Goal: Transaction & Acquisition: Download file/media

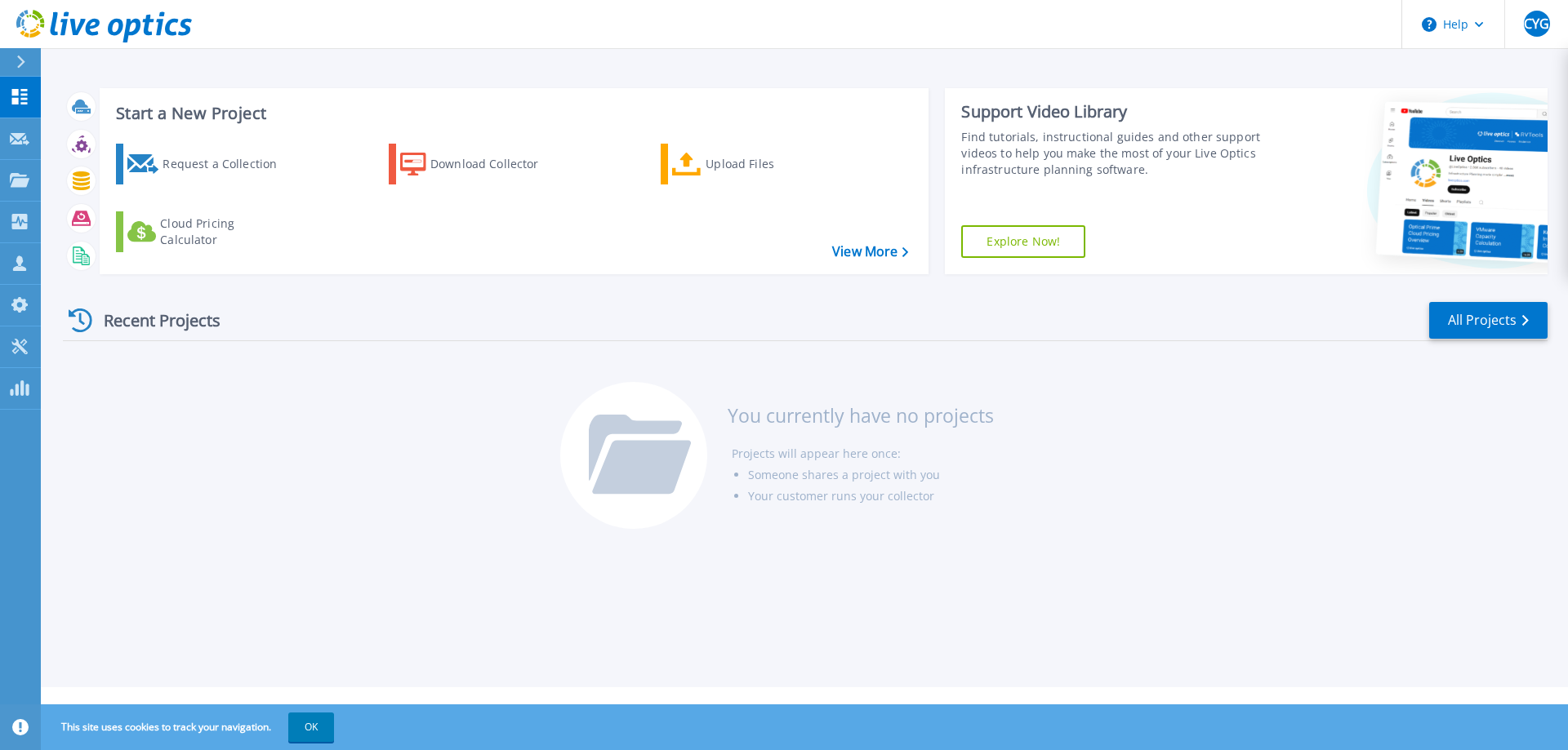
click at [22, 64] on icon at bounding box center [21, 61] width 8 height 13
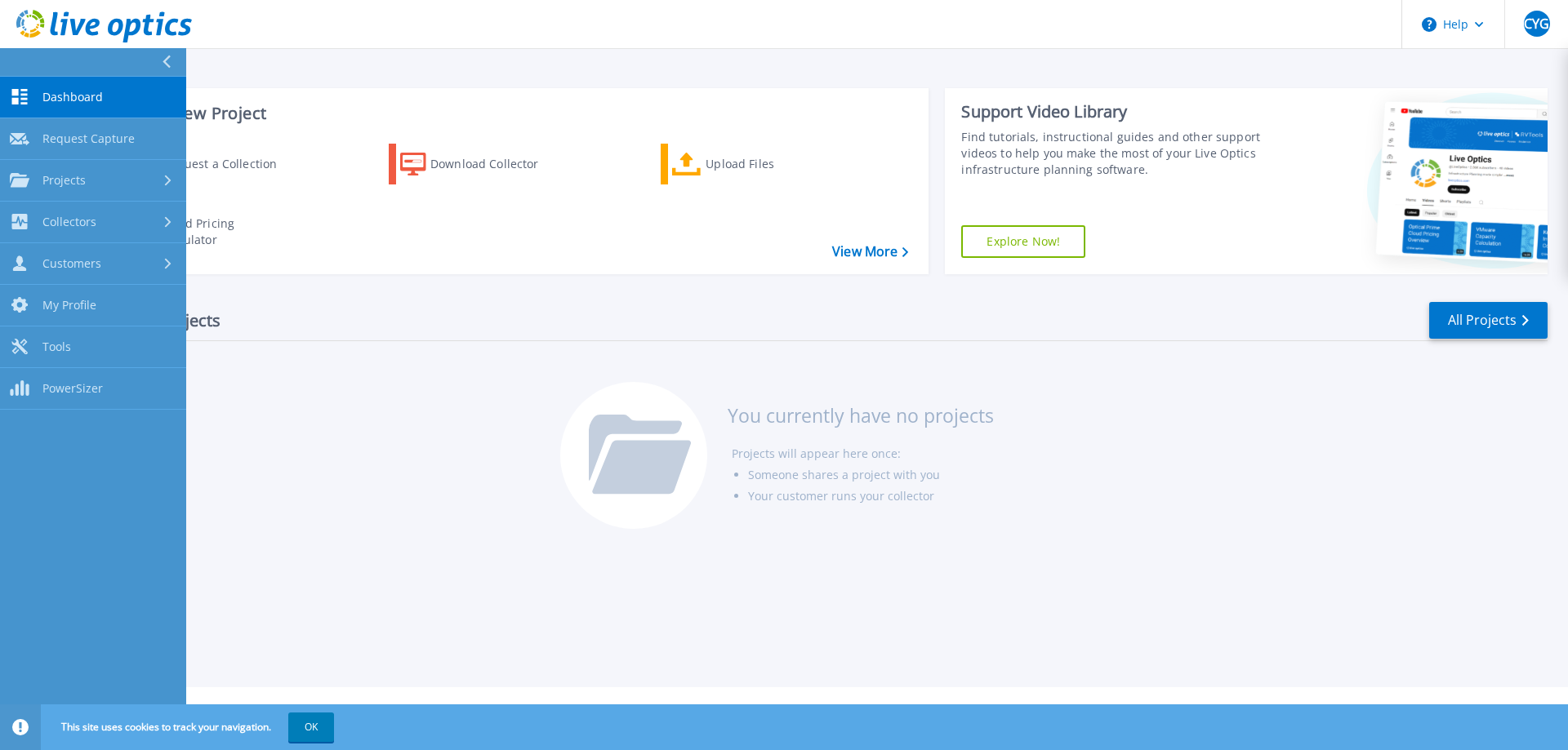
click at [160, 61] on div at bounding box center [173, 62] width 26 height 28
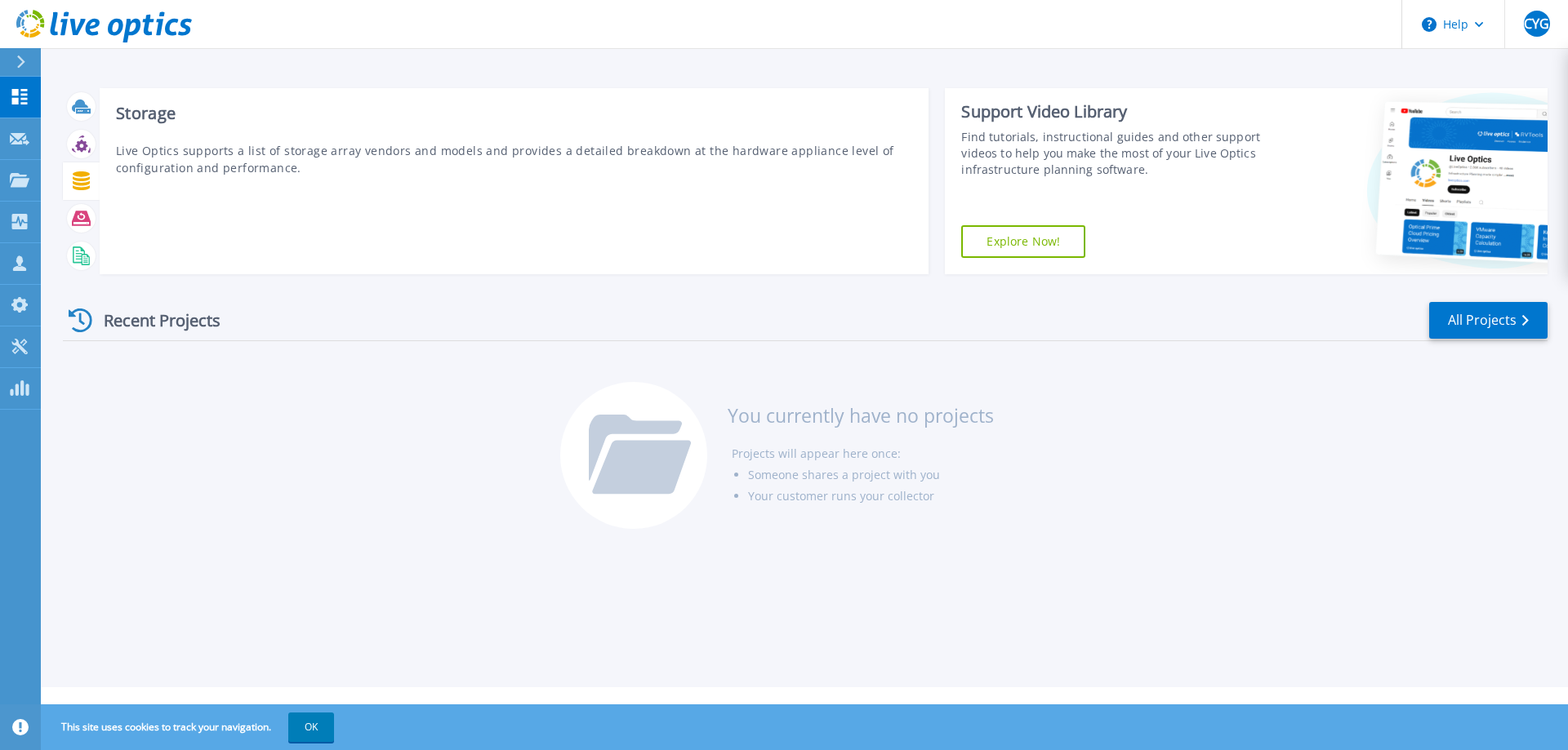
click at [74, 181] on icon at bounding box center [81, 181] width 19 height 19
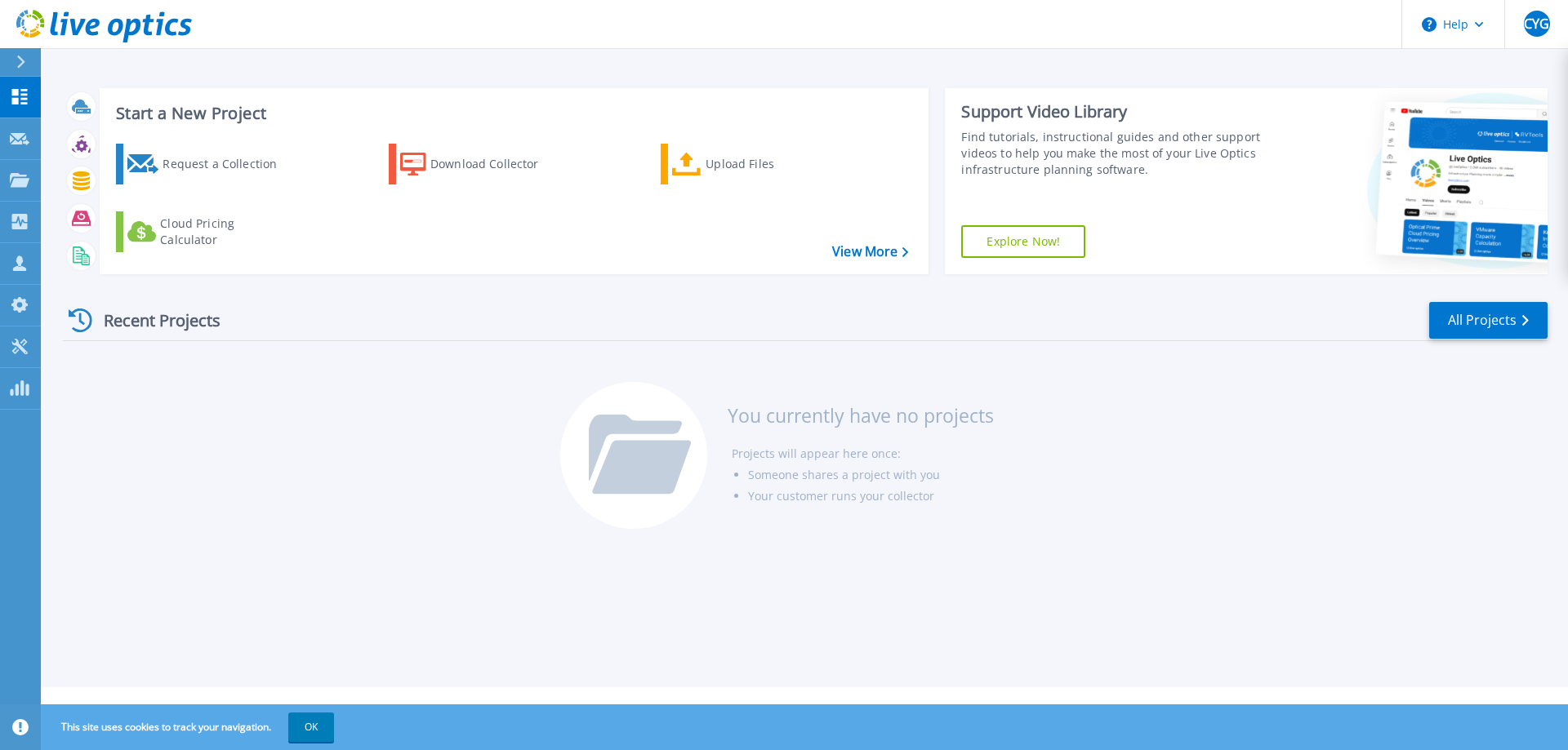
click at [14, 65] on button at bounding box center [20, 62] width 41 height 29
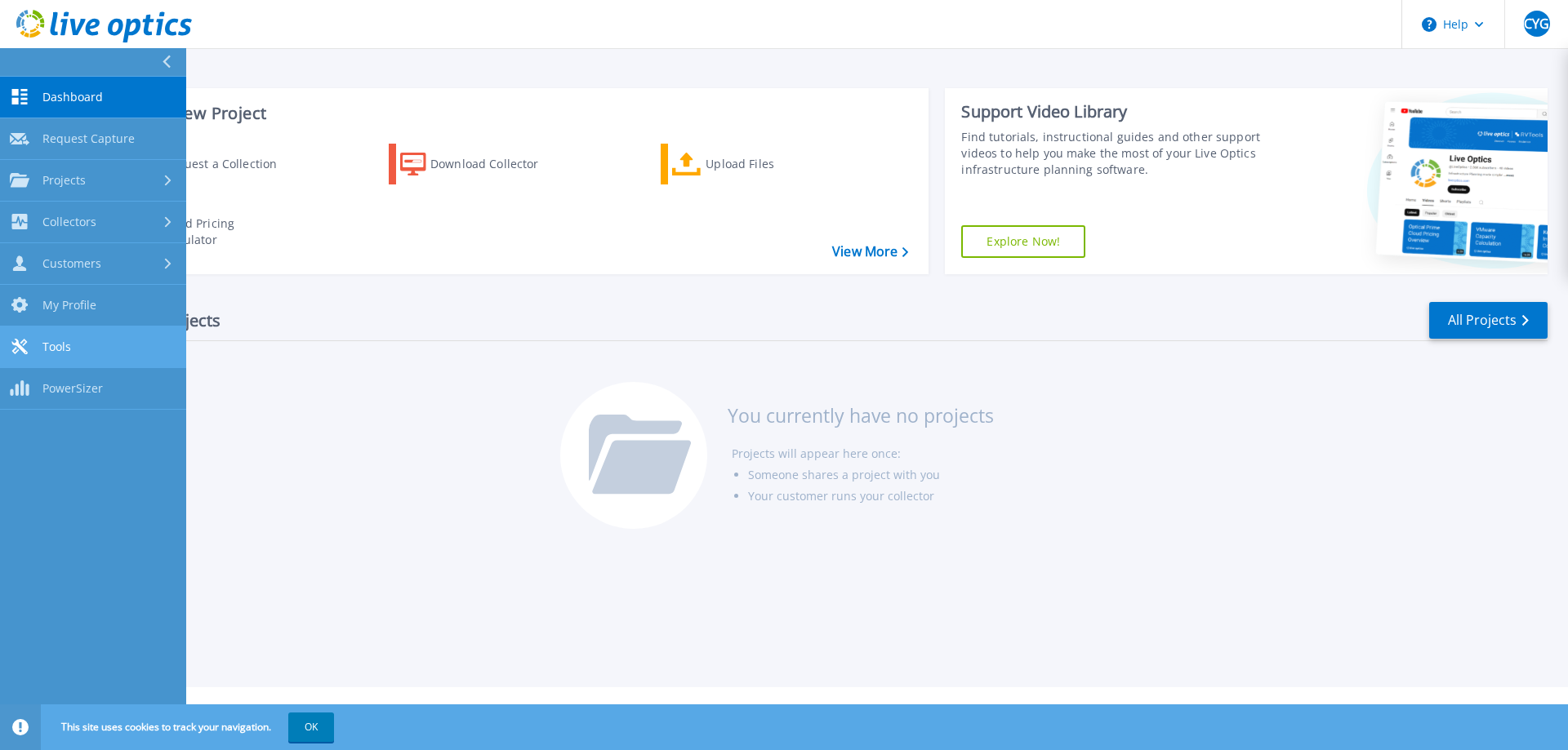
click at [75, 349] on link "Tools Tools" at bounding box center [92, 347] width 186 height 41
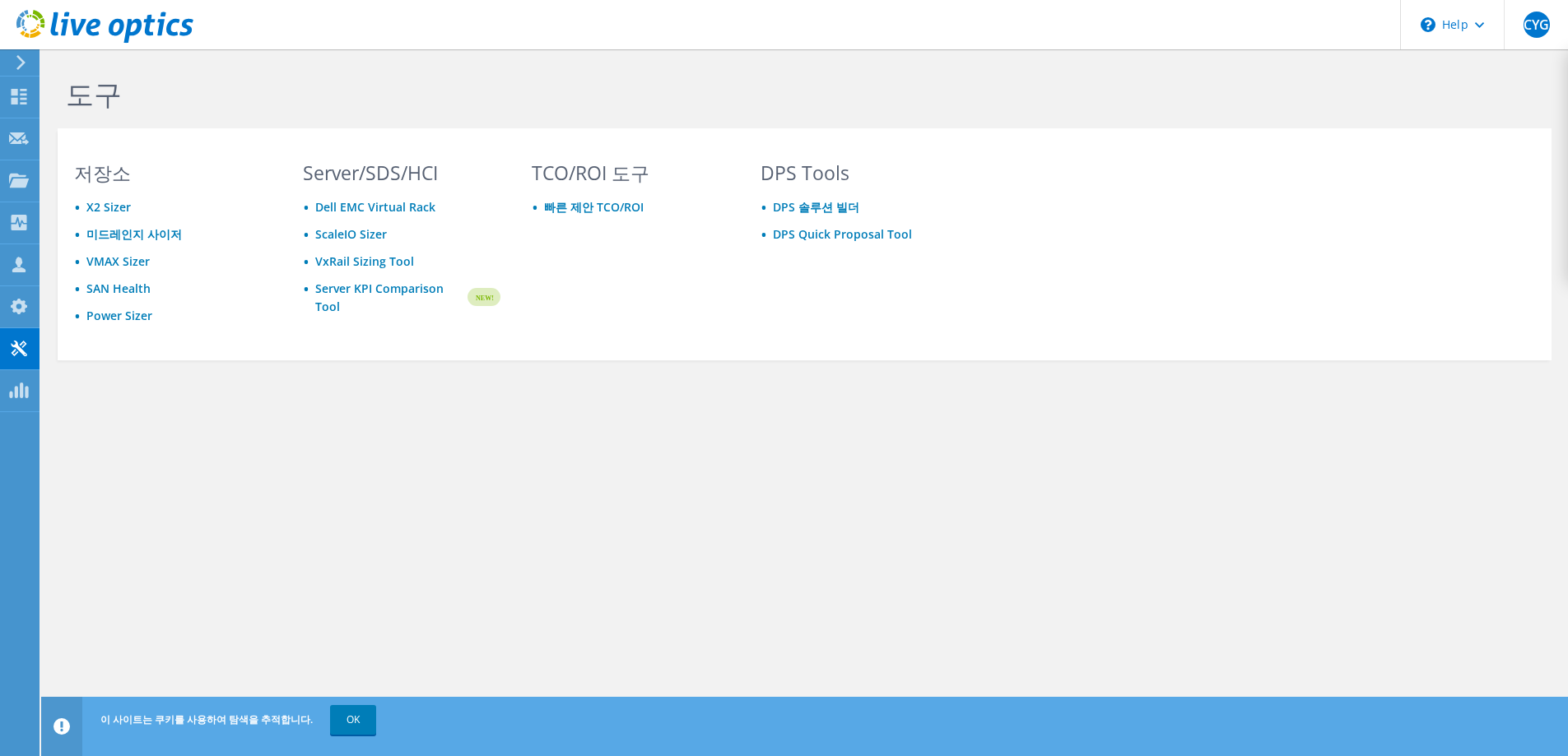
click at [131, 37] on icon at bounding box center [105, 26] width 177 height 34
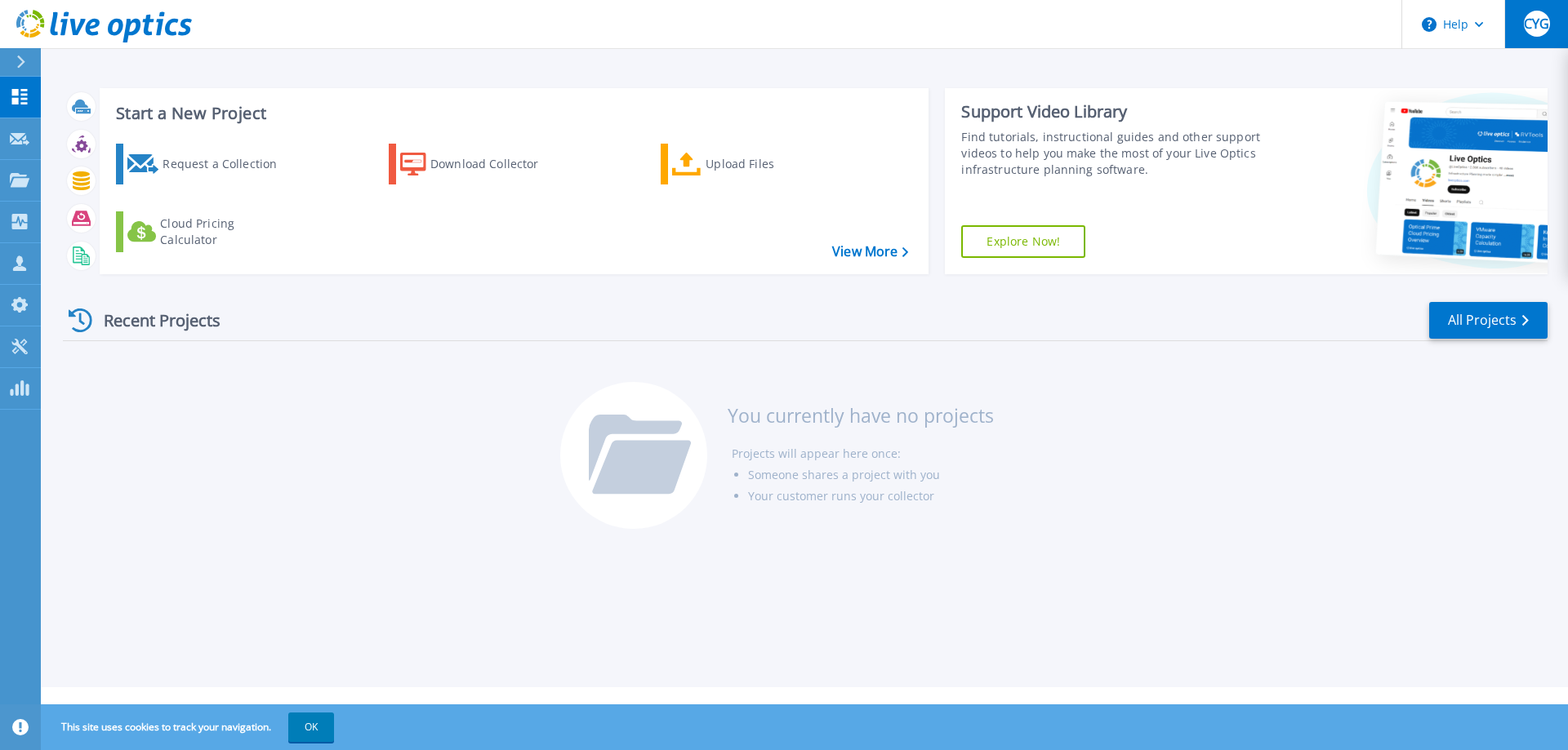
click at [1544, 24] on span "CYG" at bounding box center [1536, 23] width 25 height 13
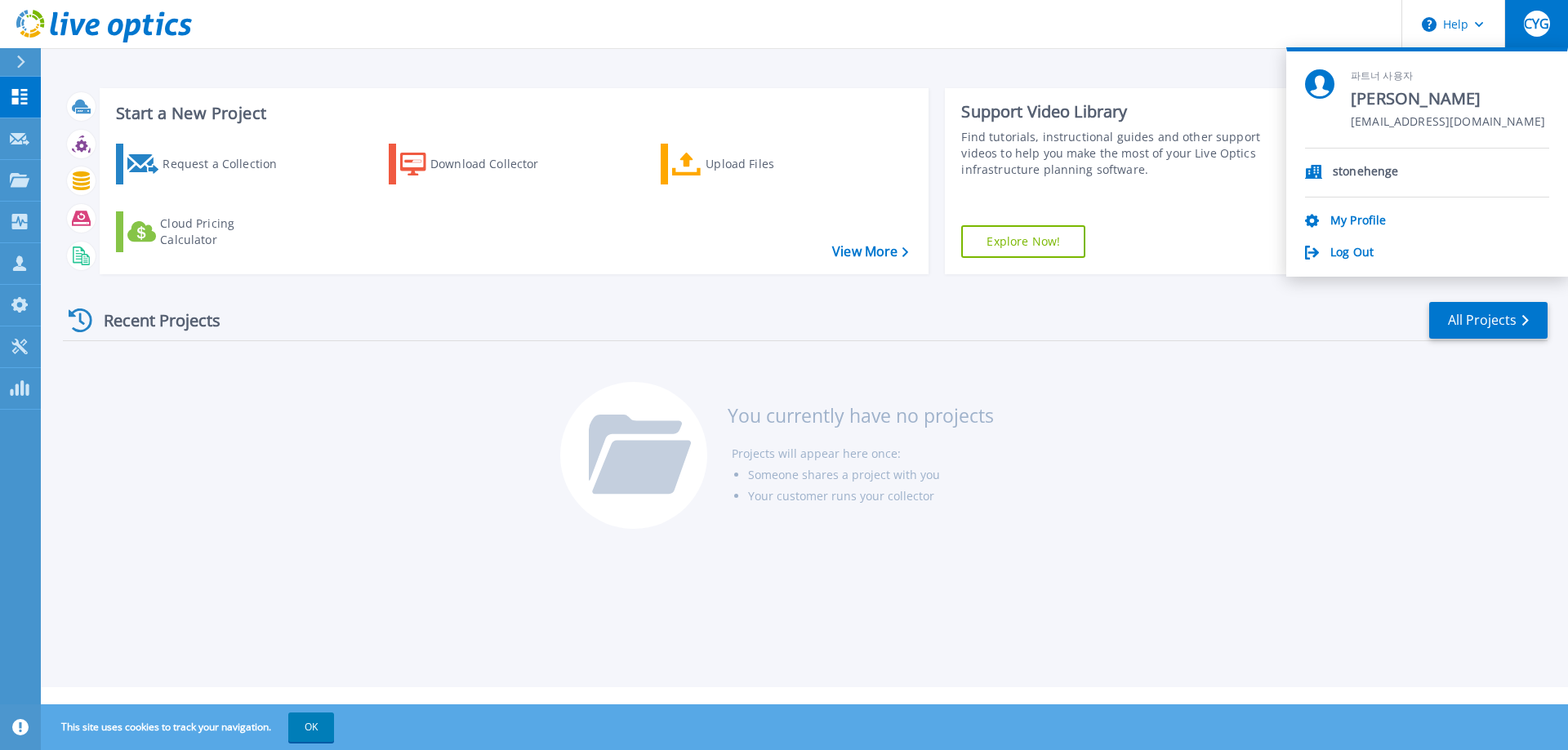
click at [112, 34] on icon at bounding box center [116, 28] width 16 height 17
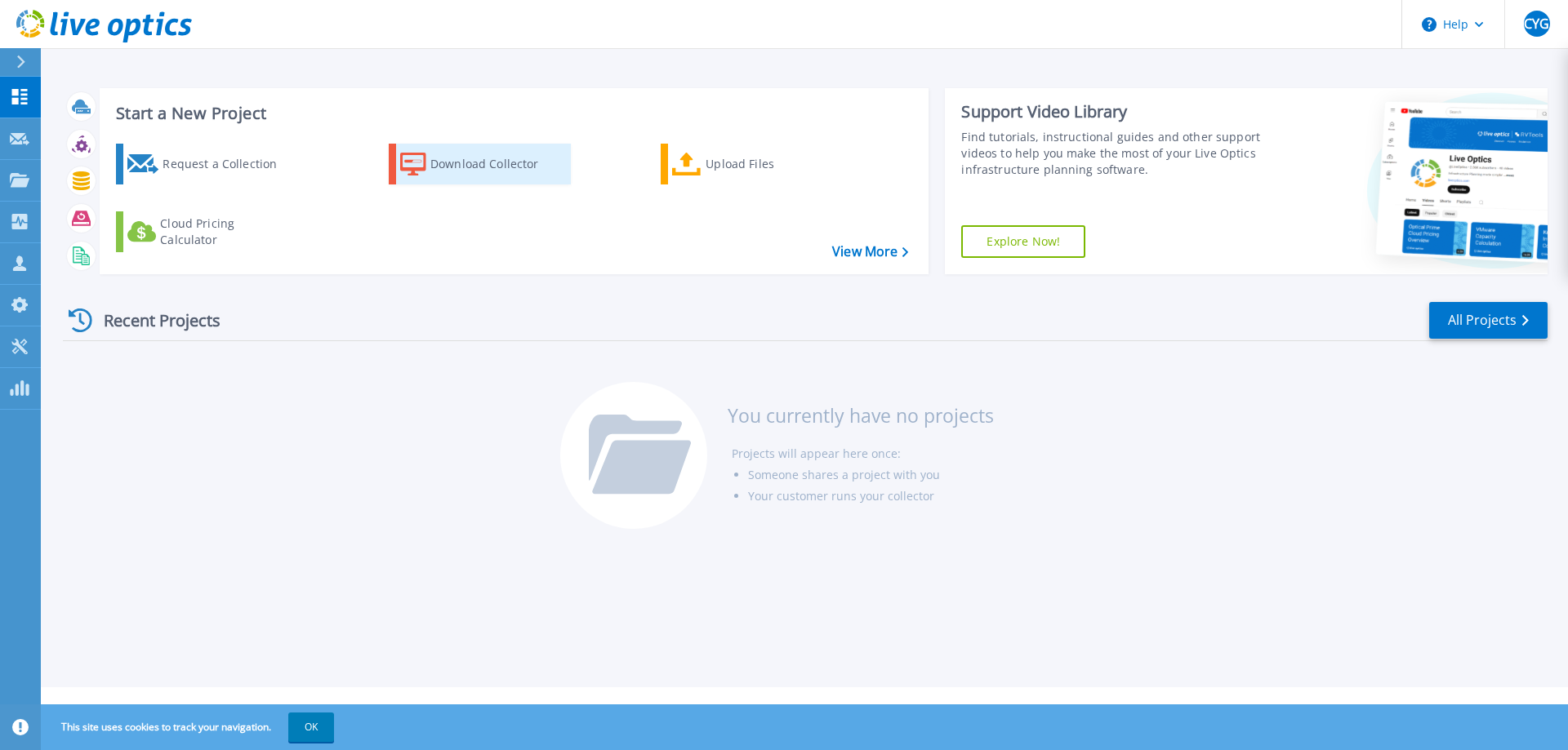
click at [465, 168] on div "Download Collector" at bounding box center [495, 164] width 131 height 33
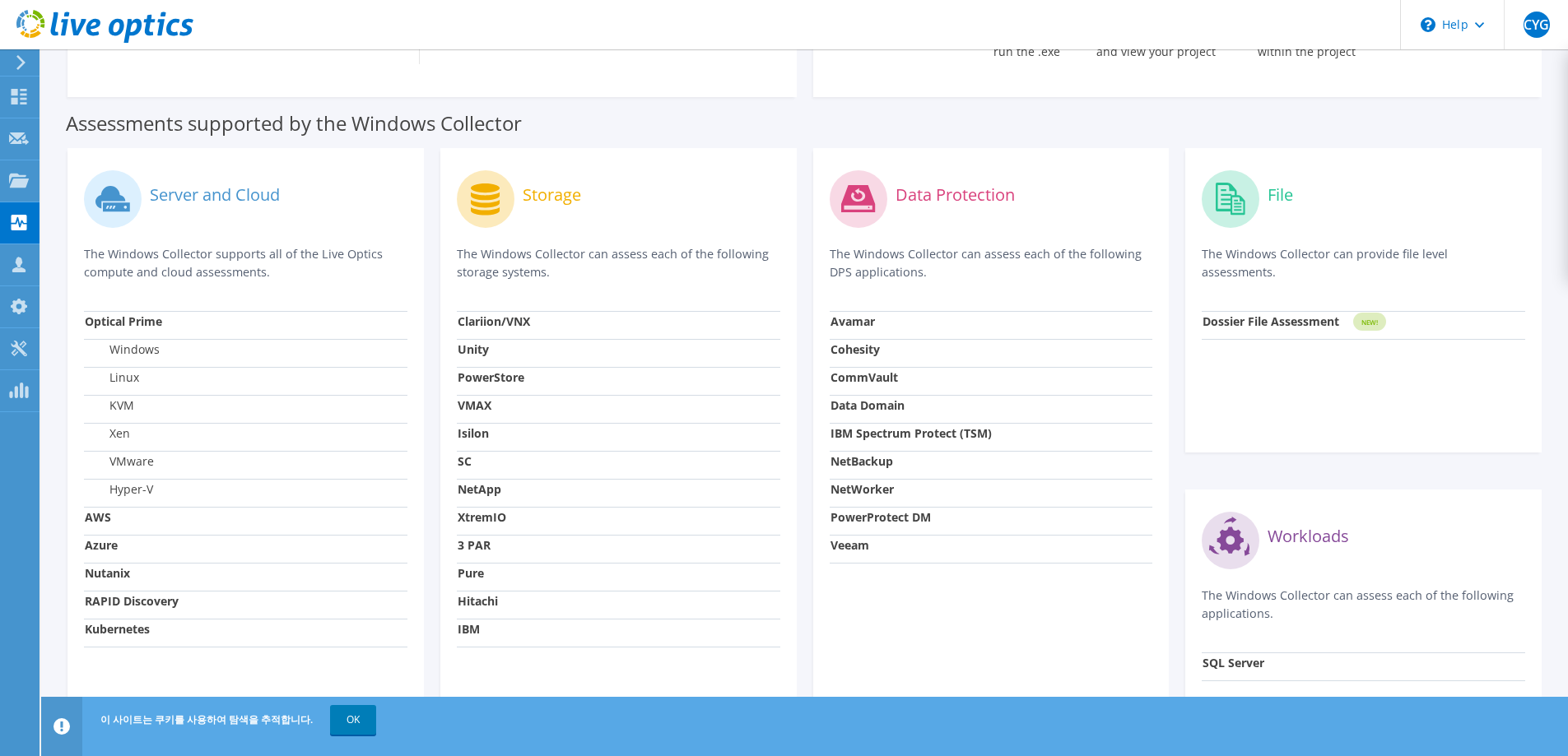
scroll to position [277, 0]
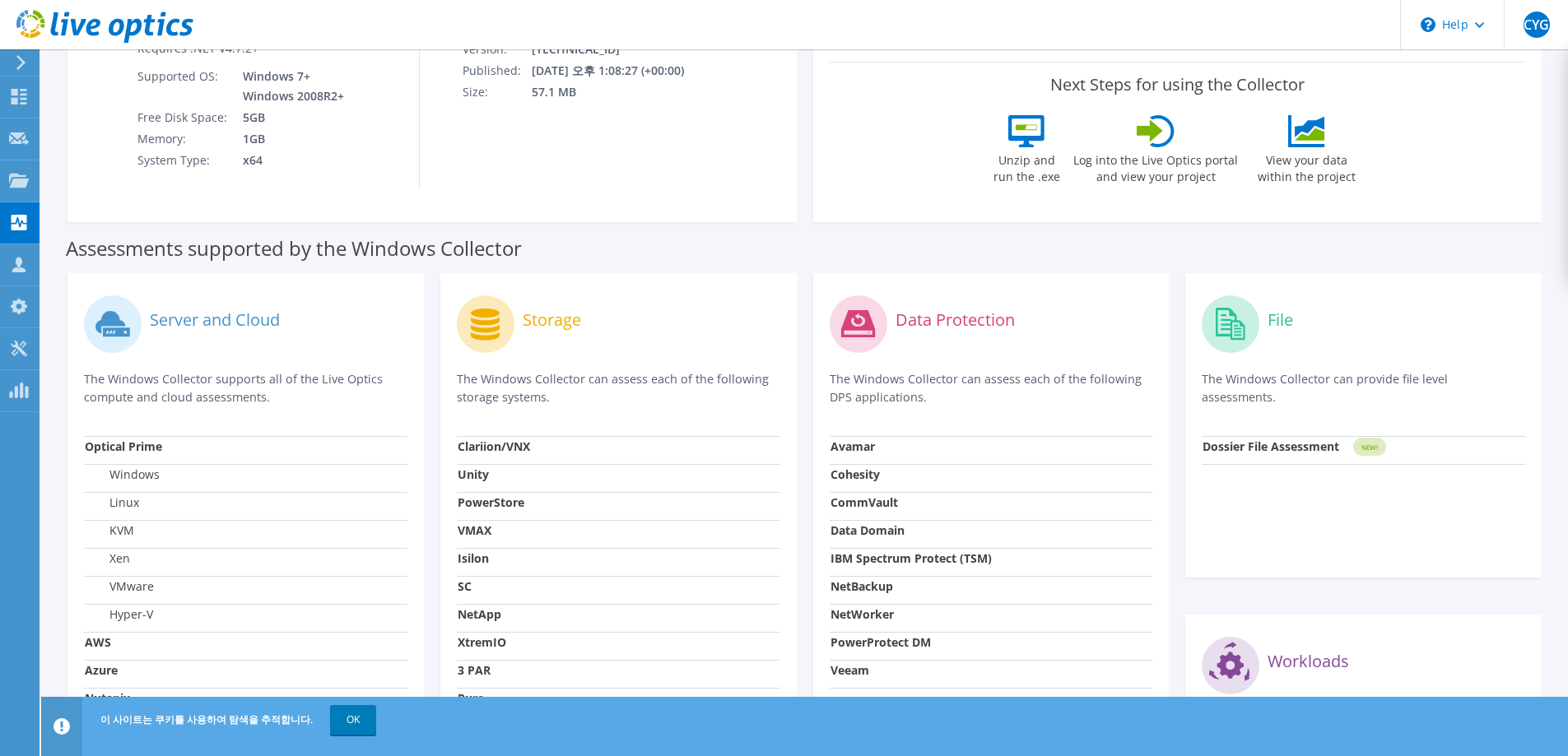
click at [517, 330] on div "Storage" at bounding box center [618, 324] width 323 height 68
click at [481, 327] on icon at bounding box center [485, 324] width 29 height 32
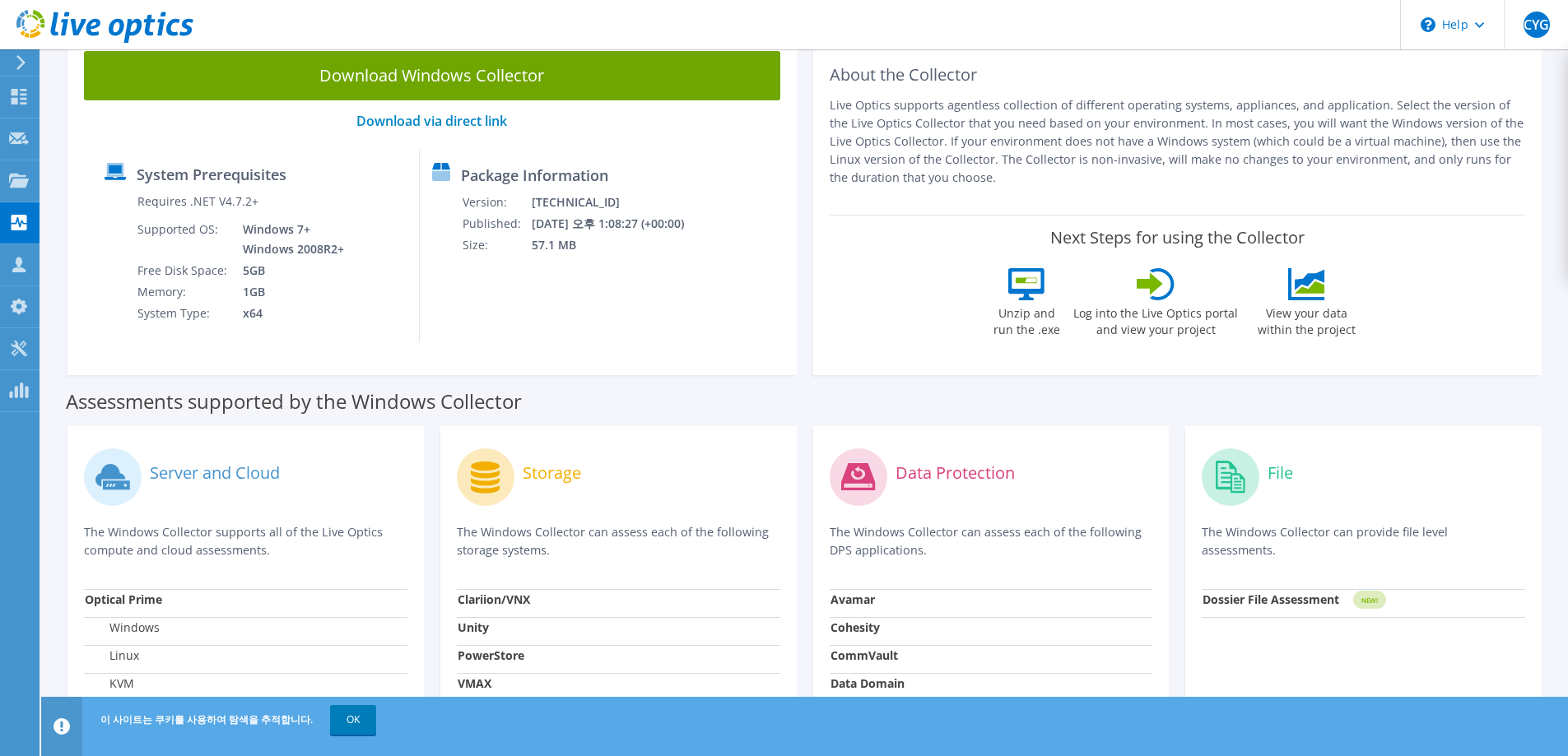
scroll to position [0, 0]
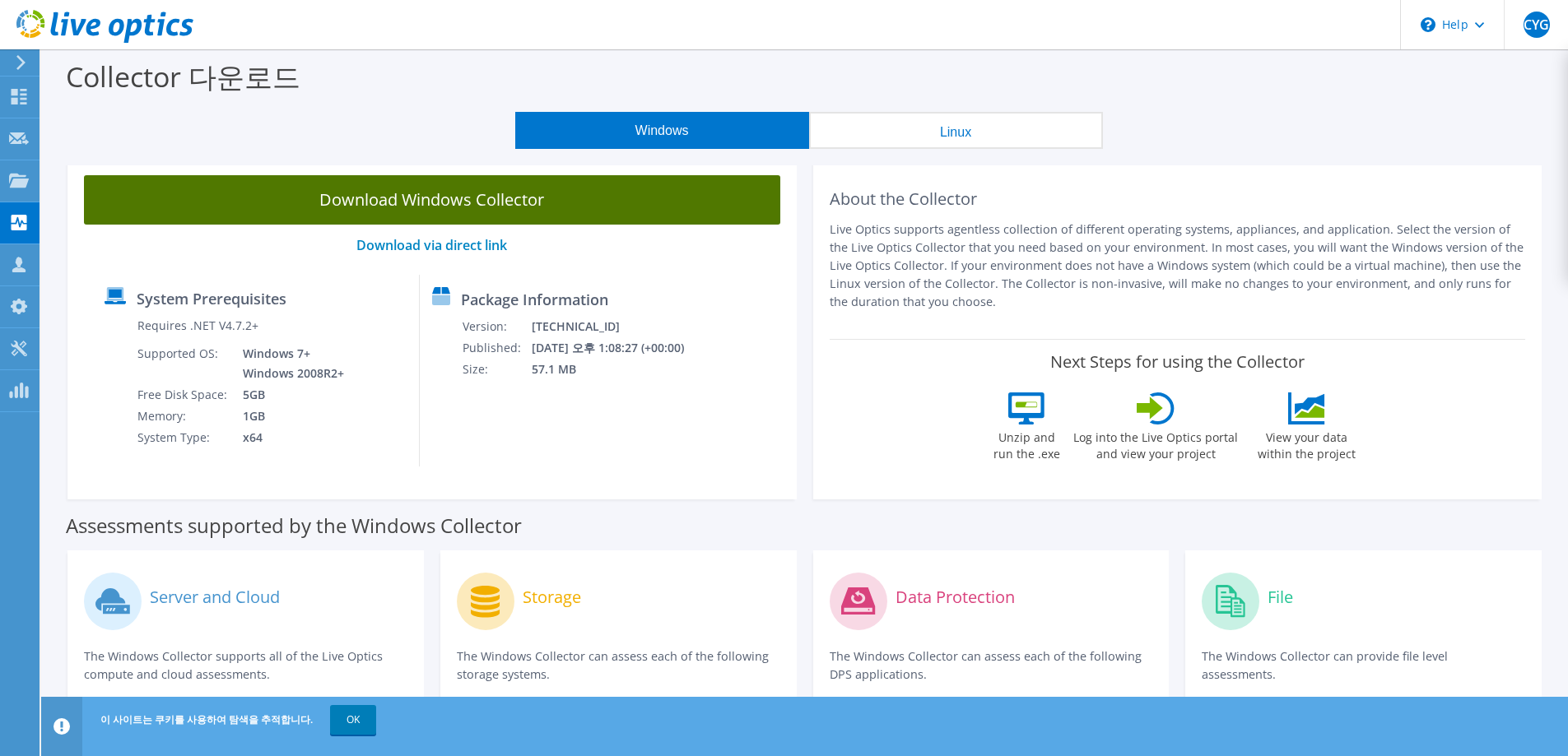
click at [397, 206] on link "Download Windows Collector" at bounding box center [431, 199] width 696 height 50
